Goal: Task Accomplishment & Management: Use online tool/utility

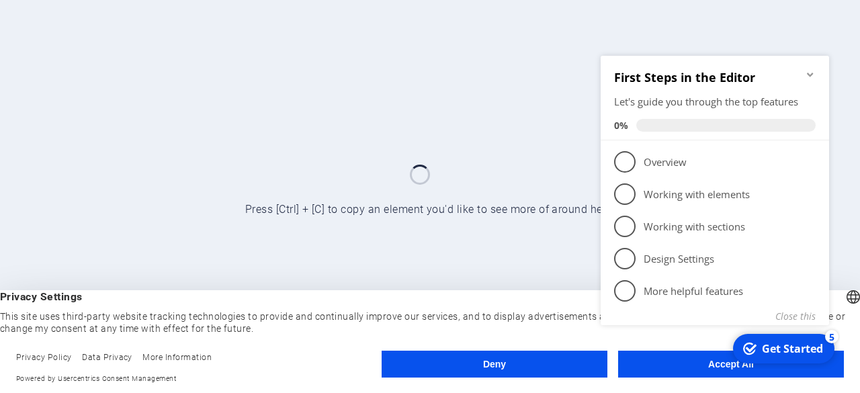
click at [624, 198] on span "2" at bounding box center [625, 194] width 22 height 22
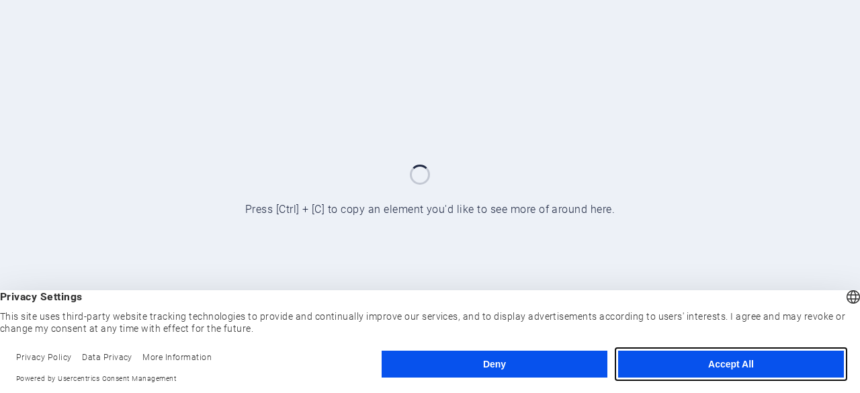
click at [700, 361] on button "Accept All" at bounding box center [731, 364] width 226 height 27
click at [678, 370] on button "Accept All" at bounding box center [731, 364] width 226 height 27
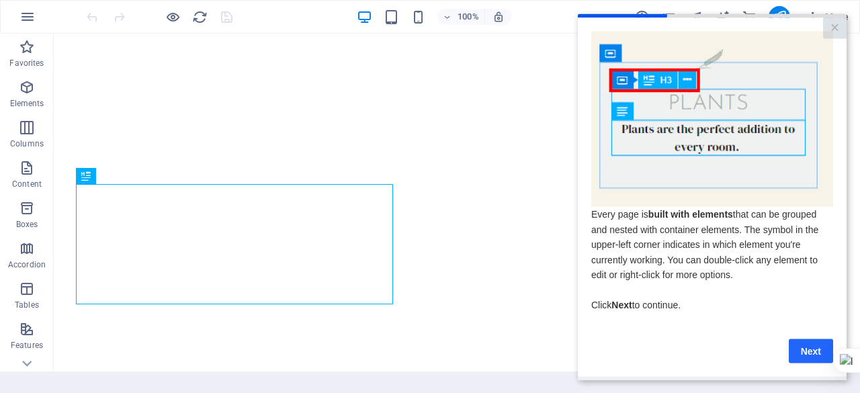
click at [819, 360] on link "Next" at bounding box center [811, 351] width 44 height 24
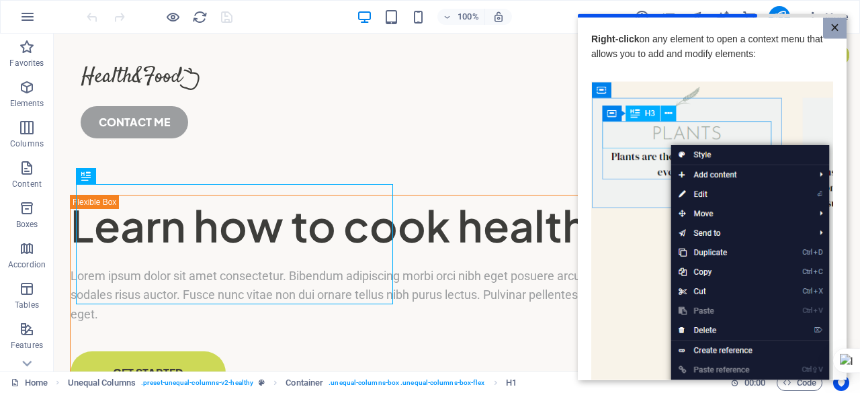
click at [823, 31] on link "×" at bounding box center [835, 27] width 24 height 21
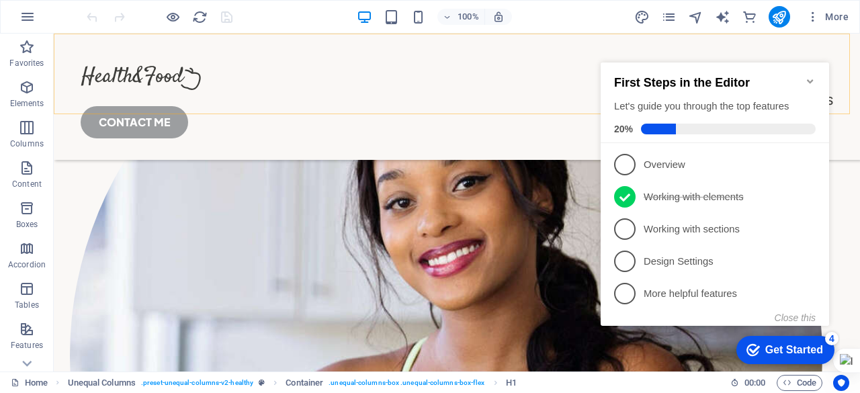
click at [141, 79] on div at bounding box center [457, 78] width 753 height 24
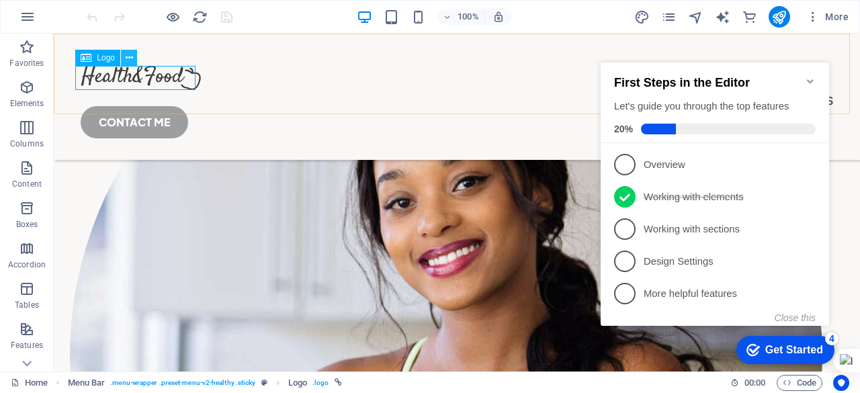
click at [130, 60] on icon at bounding box center [129, 58] width 7 height 14
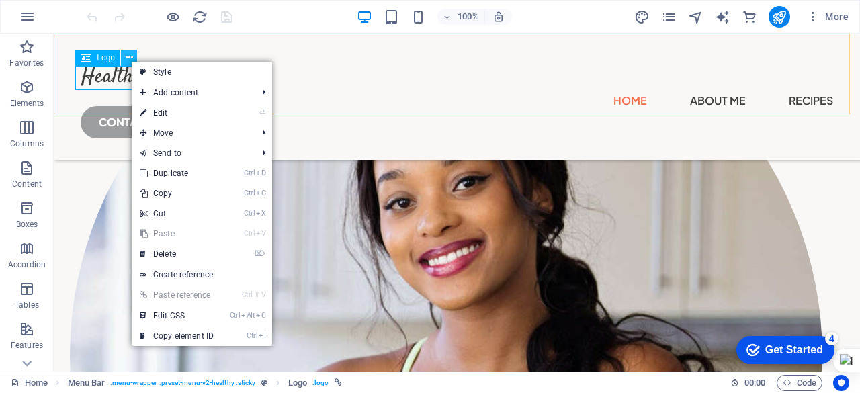
click at [132, 56] on icon at bounding box center [129, 58] width 7 height 14
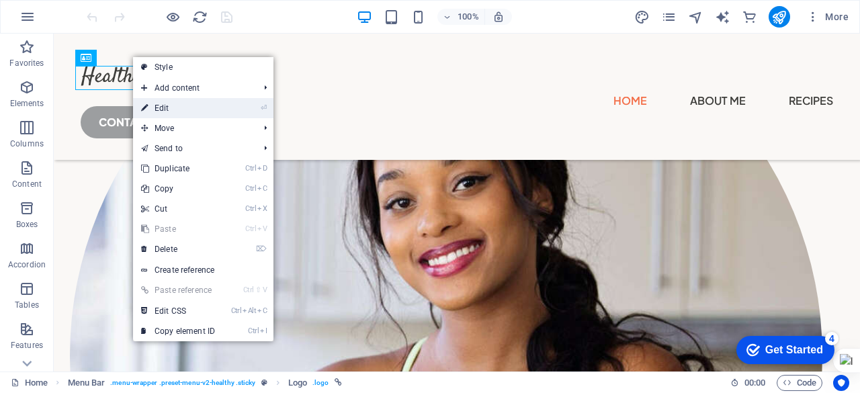
select select "px"
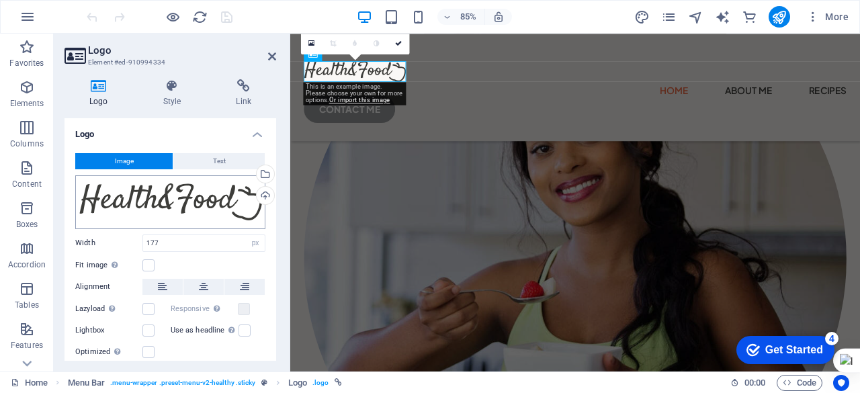
scroll to position [468, 0]
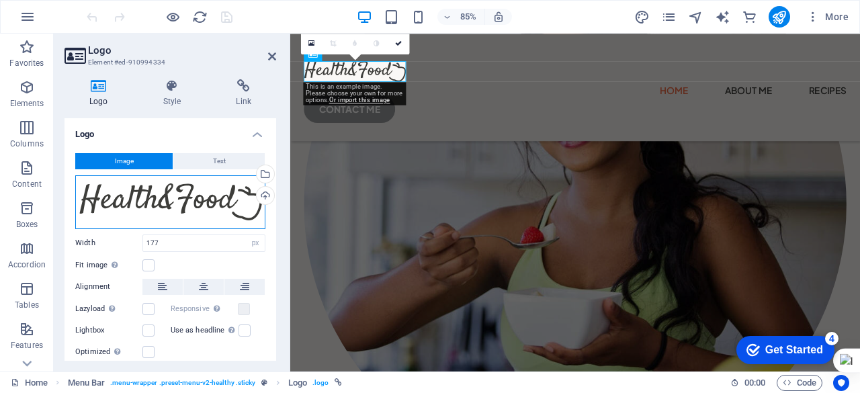
click at [162, 186] on div "Drag files here, click to choose files or select files from Files or our free s…" at bounding box center [170, 202] width 190 height 54
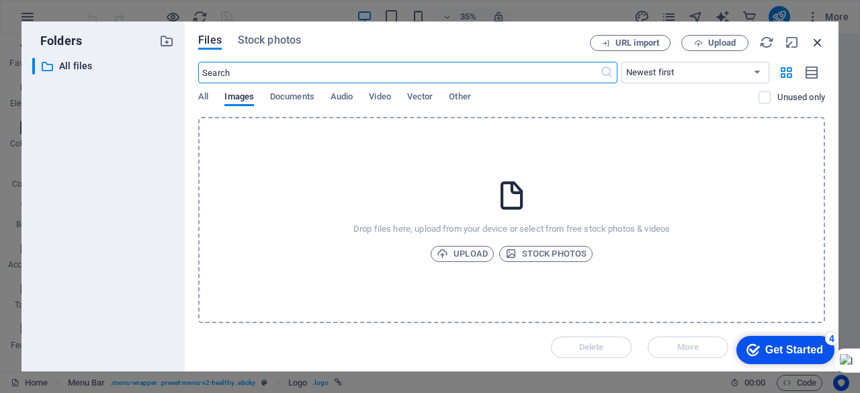
click at [815, 43] on icon "button" at bounding box center [818, 42] width 15 height 15
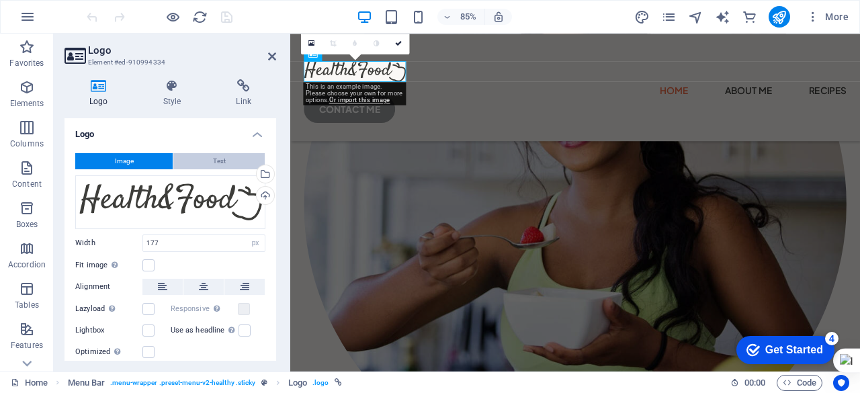
click at [229, 160] on button "Text" at bounding box center [218, 161] width 91 height 16
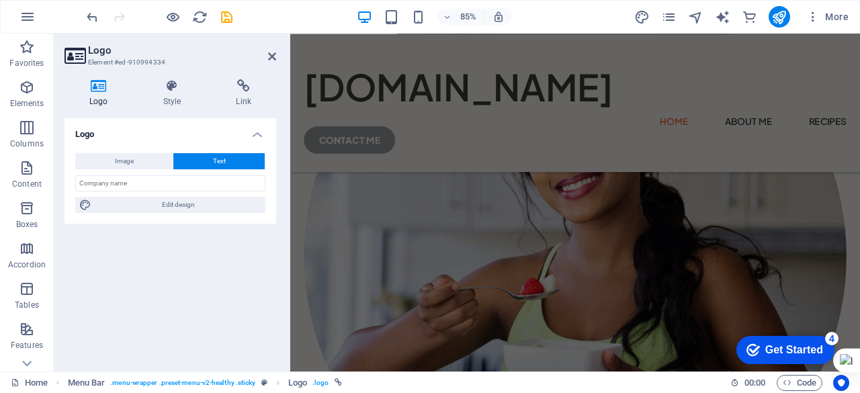
scroll to position [528, 0]
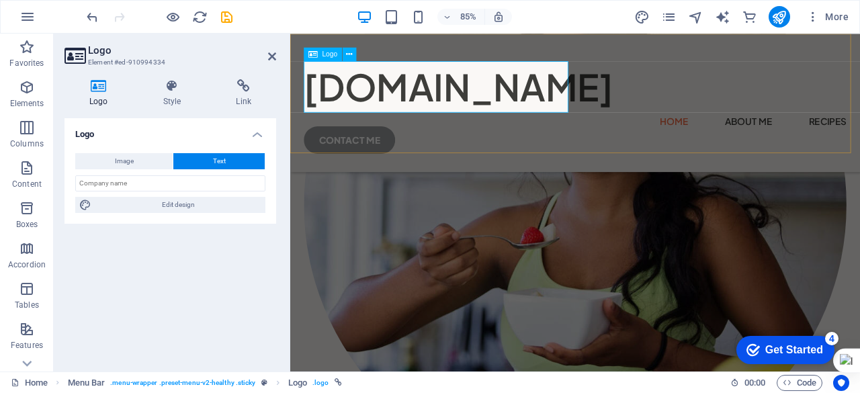
click at [446, 103] on div "[DOMAIN_NAME]" at bounding box center [626, 96] width 639 height 60
click at [148, 177] on input "text" at bounding box center [170, 183] width 190 height 16
type input "hallytech institute"
click at [195, 208] on span "Edit design" at bounding box center [178, 205] width 166 height 16
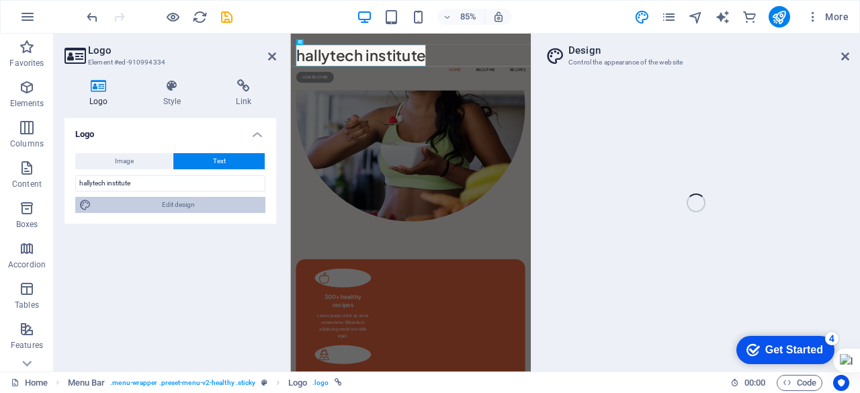
select select "px"
select select "600"
select select "px"
select select "rem"
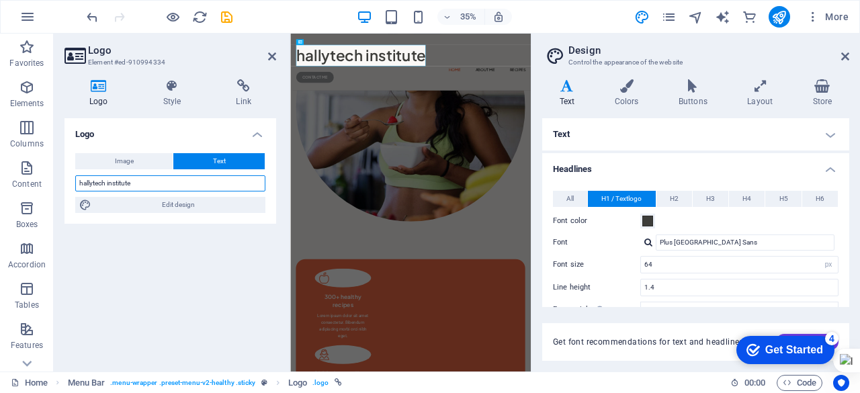
click at [134, 185] on input "hallytech institute" at bounding box center [170, 183] width 190 height 16
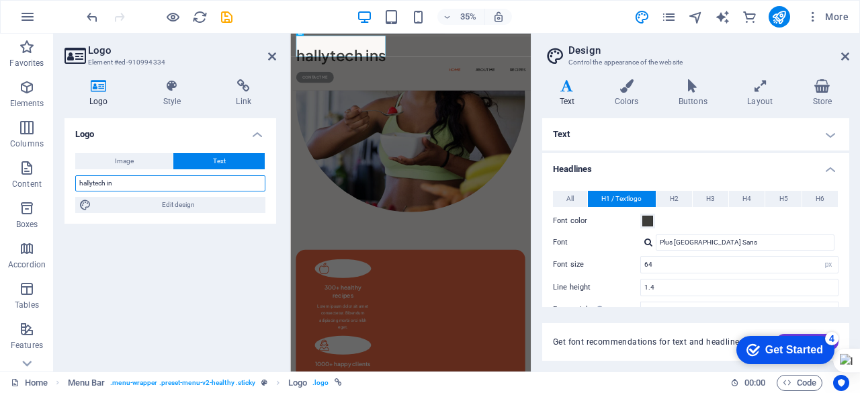
scroll to position [501, 0]
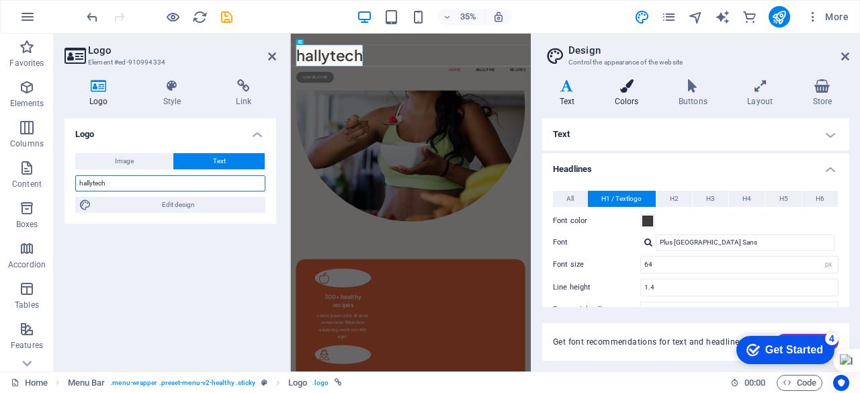
type input "hallytech"
click at [623, 100] on h4 "Colors" at bounding box center [630, 93] width 64 height 28
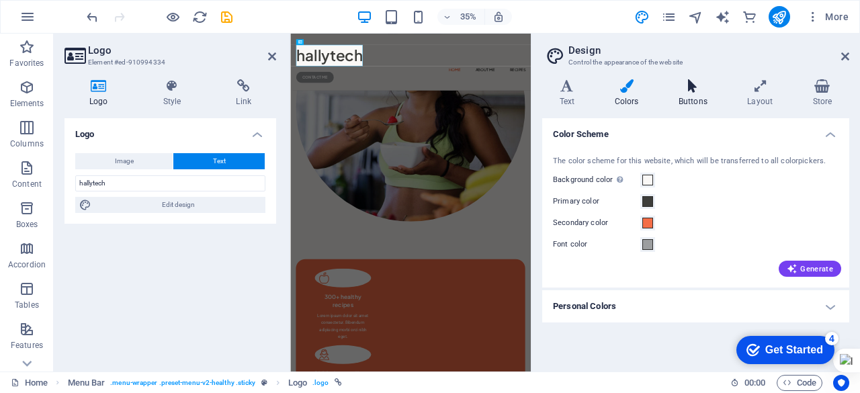
click at [694, 92] on icon at bounding box center [692, 85] width 63 height 13
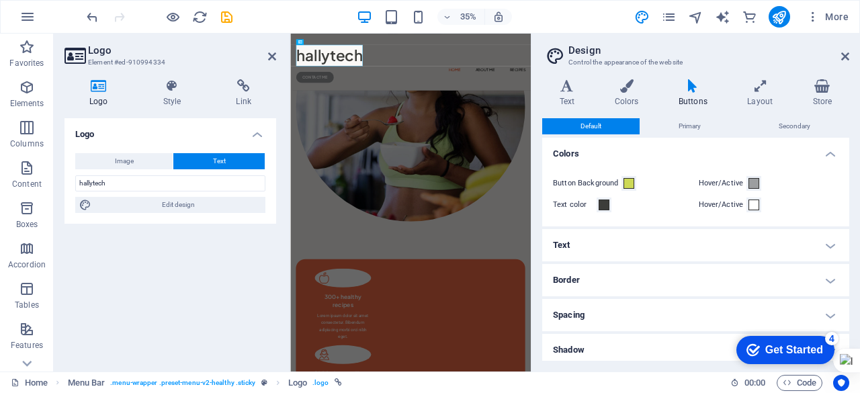
click at [600, 312] on h4 "Spacing" at bounding box center [695, 315] width 307 height 32
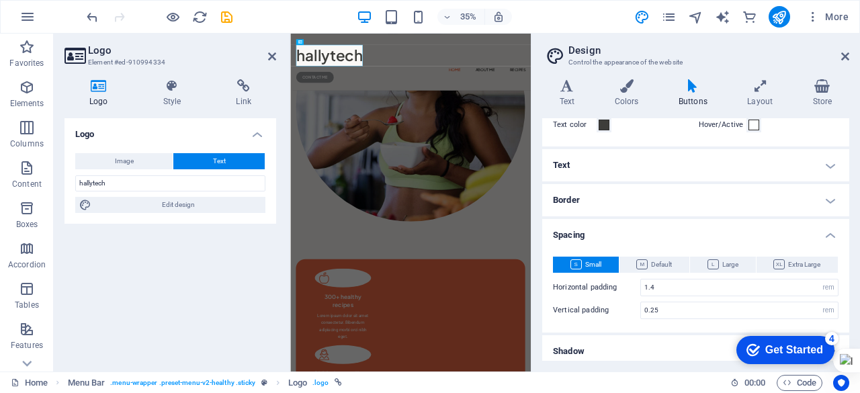
scroll to position [81, 0]
click at [587, 195] on h4 "Border" at bounding box center [695, 200] width 307 height 32
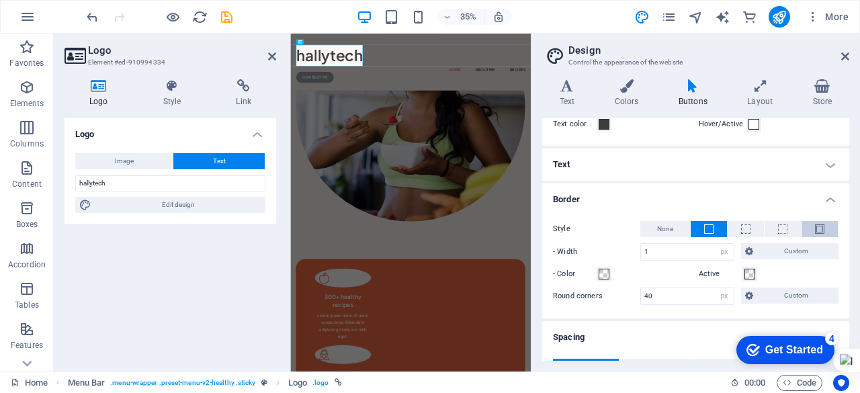
click at [815, 231] on span at bounding box center [819, 229] width 9 height 9
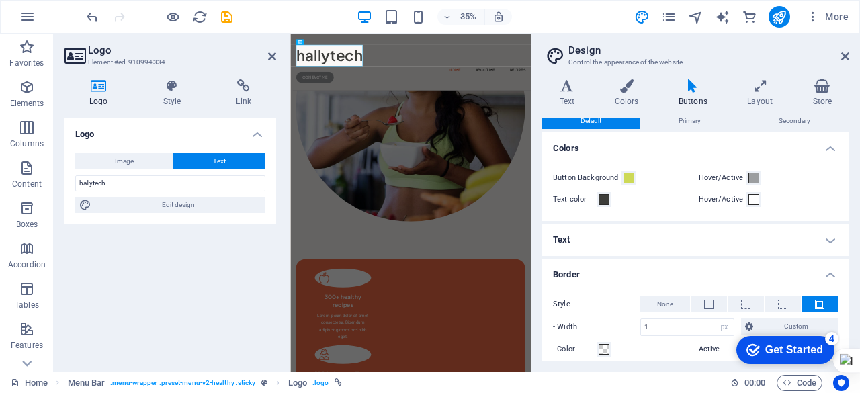
scroll to position [0, 0]
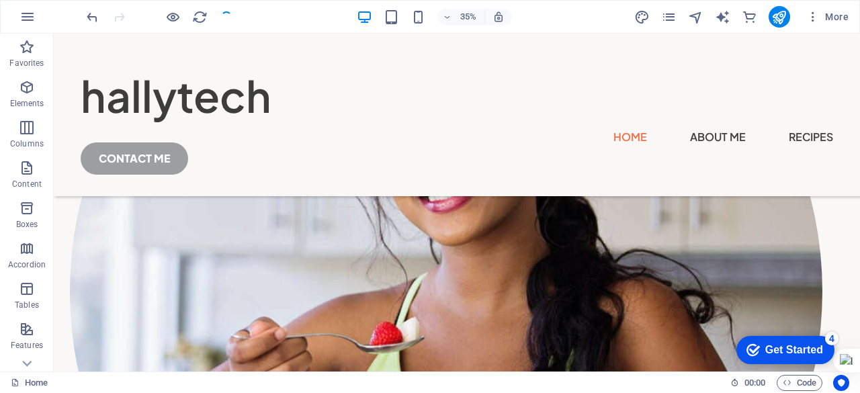
scroll to position [437, 0]
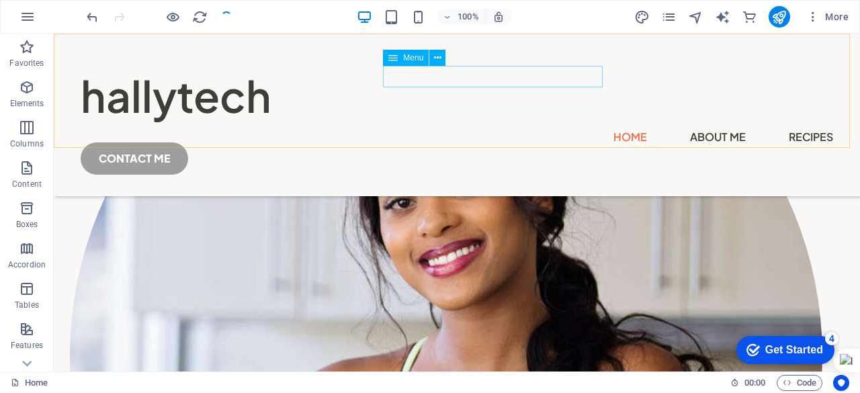
click at [575, 126] on nav "Home About Me Recipes" at bounding box center [457, 137] width 753 height 22
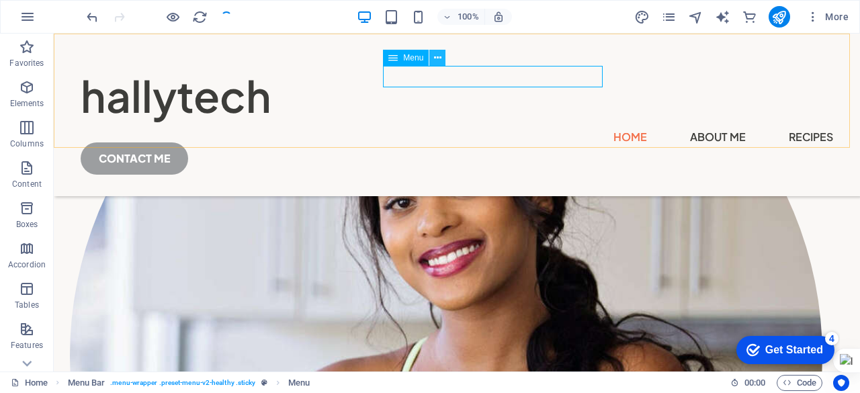
click at [438, 58] on icon at bounding box center [437, 58] width 7 height 14
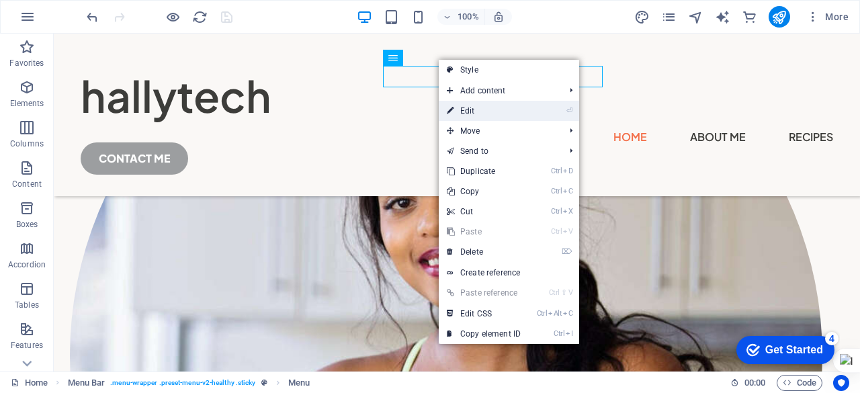
click at [458, 108] on link "⏎ Edit" at bounding box center [484, 111] width 90 height 20
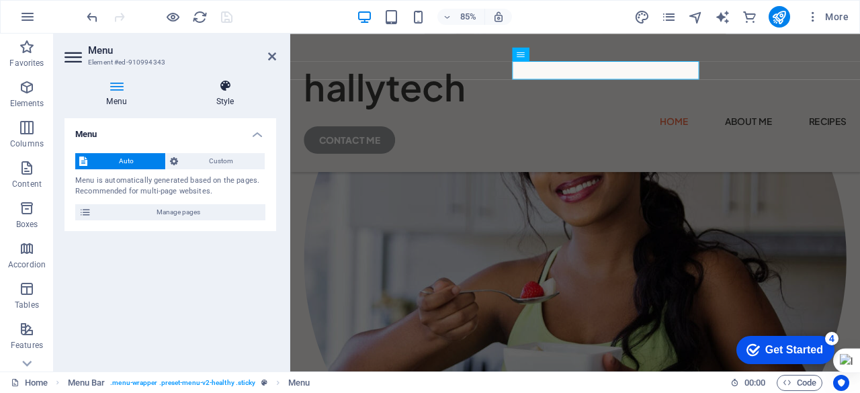
scroll to position [501, 0]
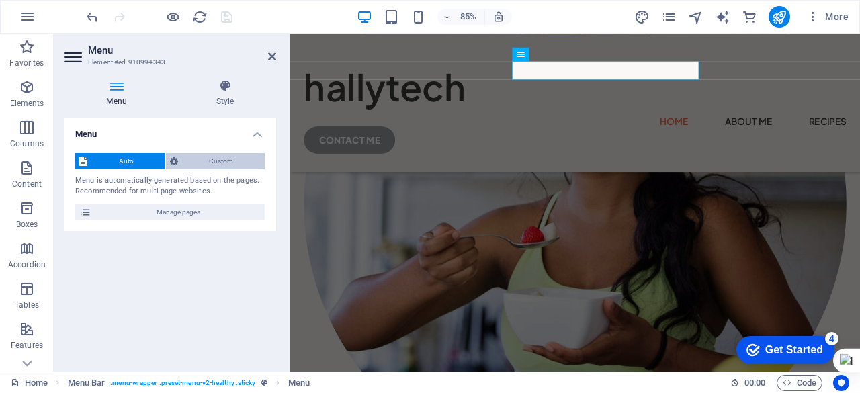
click at [212, 162] on span "Custom" at bounding box center [221, 161] width 79 height 16
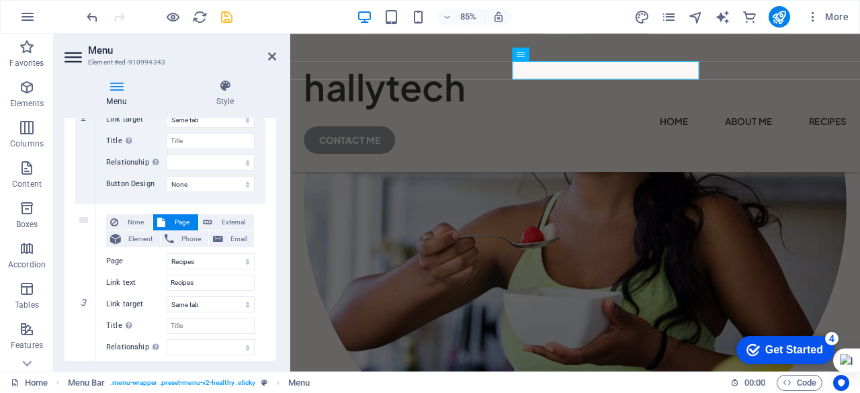
scroll to position [418, 0]
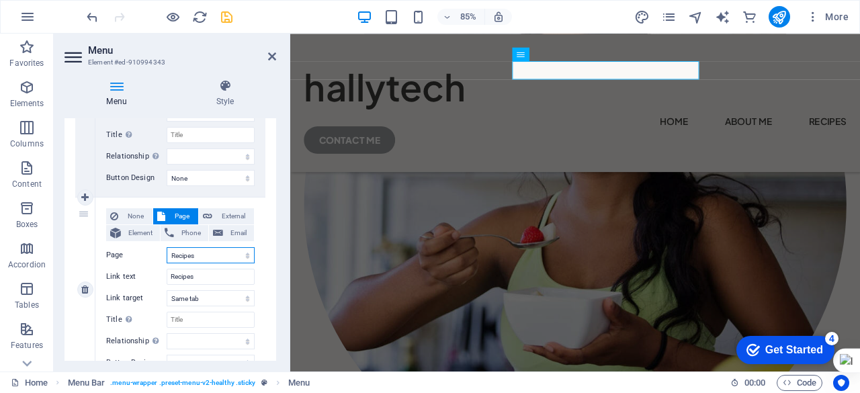
click at [199, 256] on select "Home About Me Recipes Privacy Legal Notice" at bounding box center [211, 255] width 88 height 16
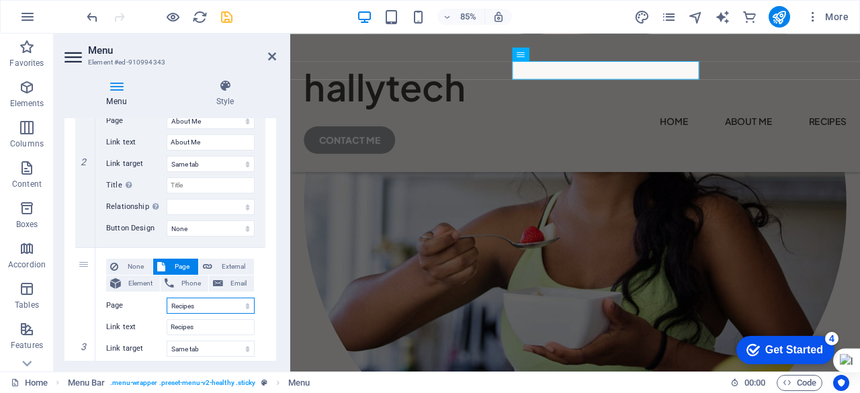
scroll to position [403, 0]
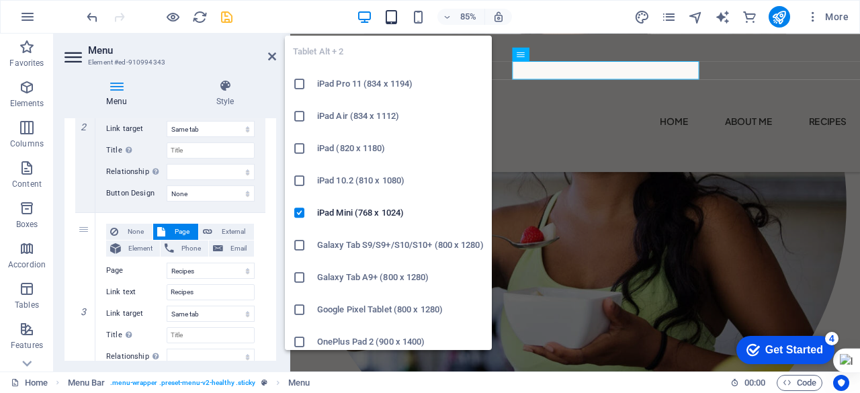
drag, startPoint x: 120, startPoint y: 3, endPoint x: 406, endPoint y: 15, distance: 286.6
click at [397, 14] on icon "button" at bounding box center [391, 16] width 15 height 15
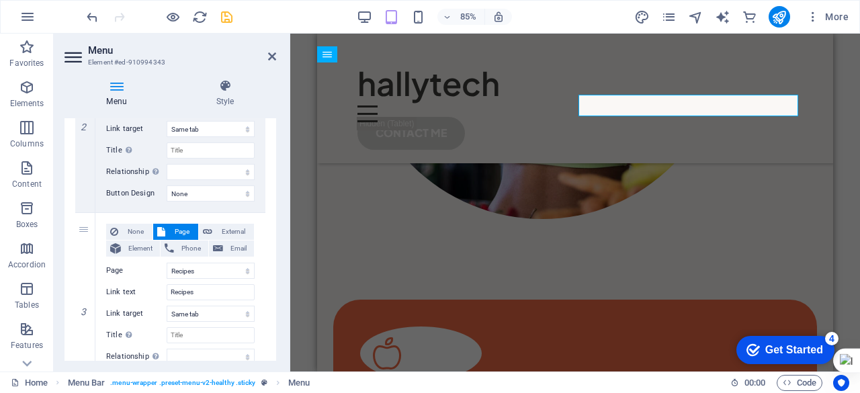
scroll to position [473, 0]
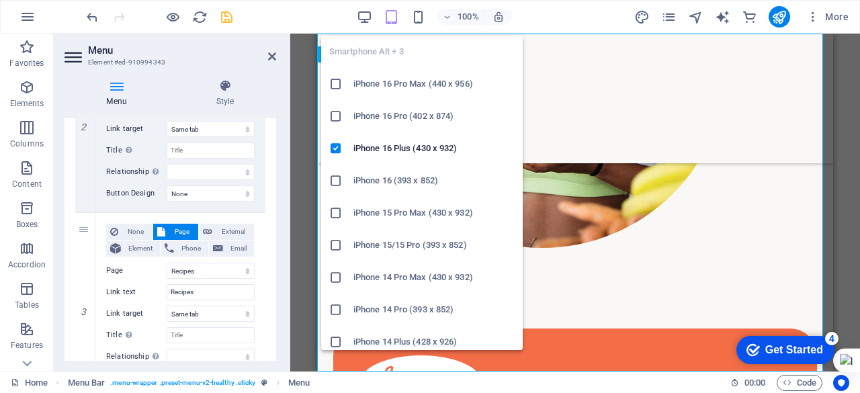
click at [379, 188] on h6 "iPhone 16 (393 x 852)" at bounding box center [434, 181] width 161 height 16
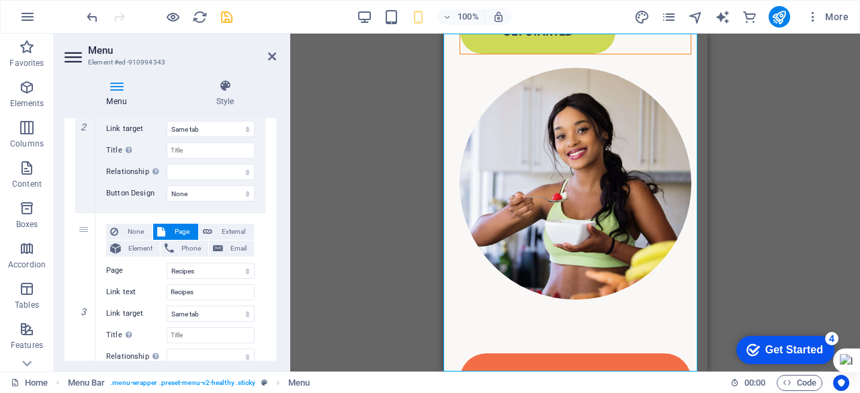
scroll to position [0, 0]
